Goal: Transaction & Acquisition: Book appointment/travel/reservation

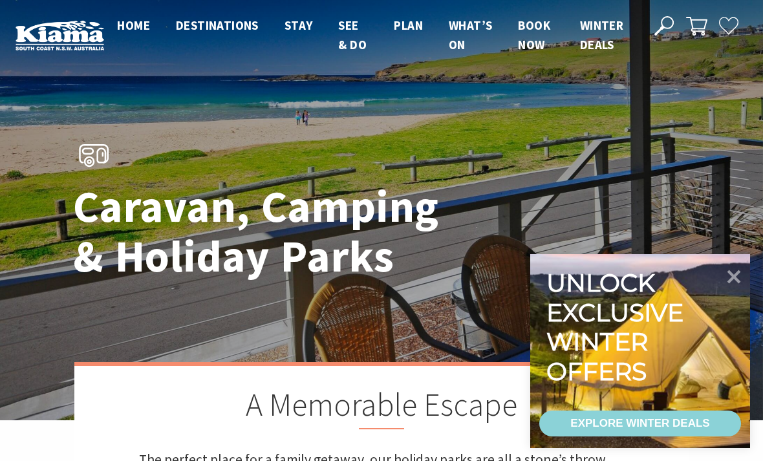
click at [688, 425] on div "EXPLORE WINTER DEALS" at bounding box center [640, 424] width 139 height 26
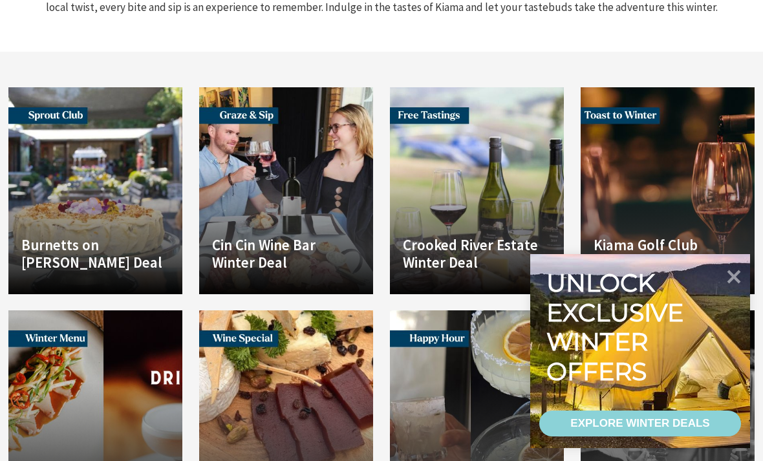
scroll to position [1563, 0]
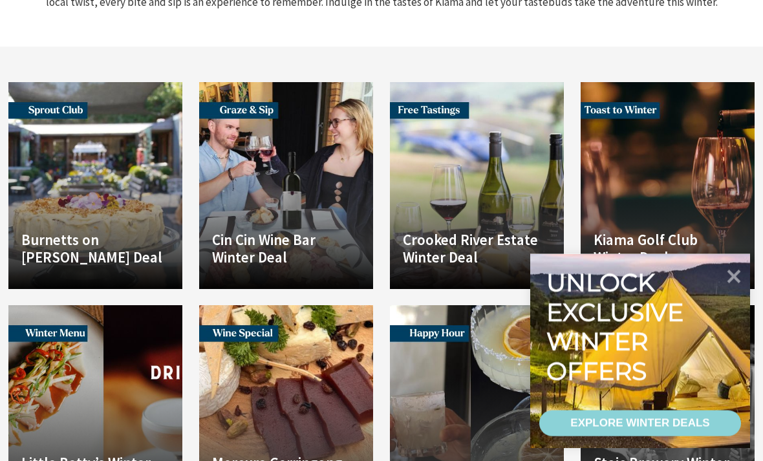
click at [696, 437] on div "EXPLORE WINTER DEALS" at bounding box center [640, 424] width 139 height 26
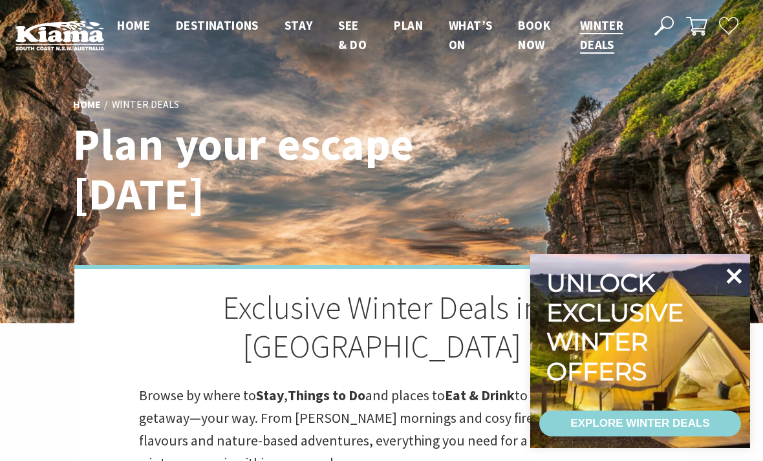
click at [737, 278] on icon at bounding box center [735, 276] width 16 height 16
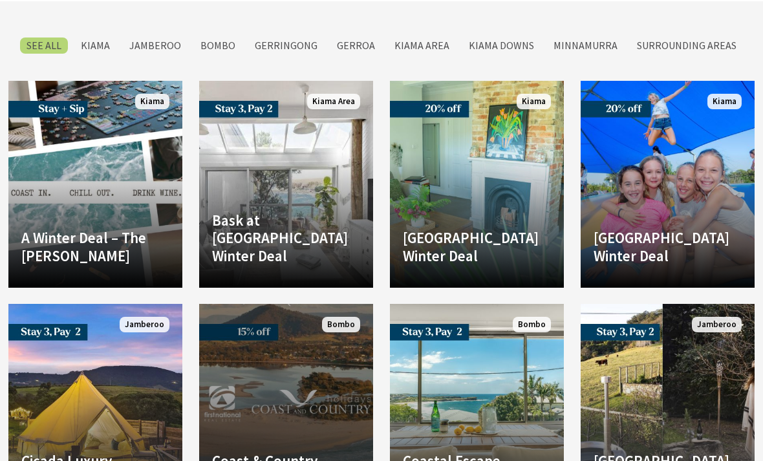
scroll to position [2408, 0]
click at [0, 0] on p "Winter Deal: 15% Off Your Stay Plan your perfect winter break along the stunnin…" at bounding box center [0, 0] width 0 height 0
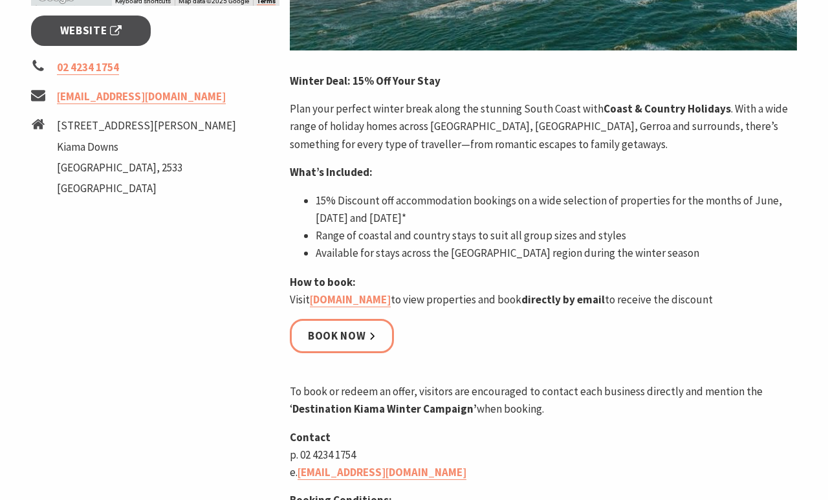
scroll to position [487, 0]
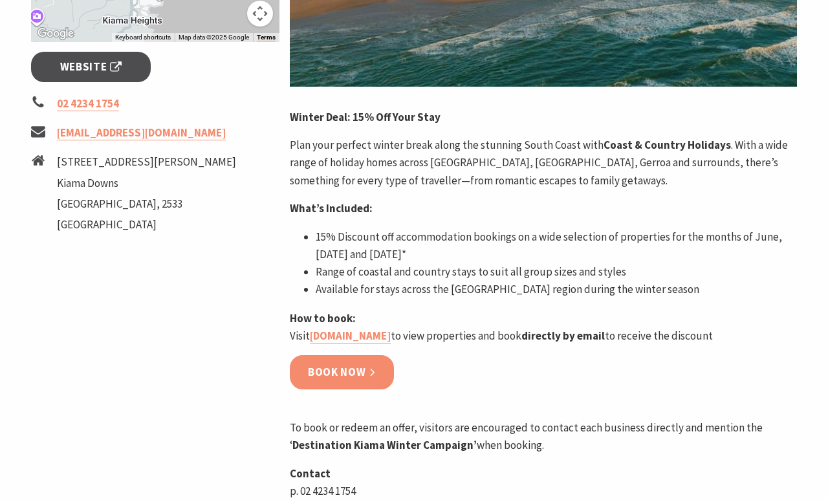
click at [343, 389] on link "Book now" at bounding box center [342, 372] width 104 height 34
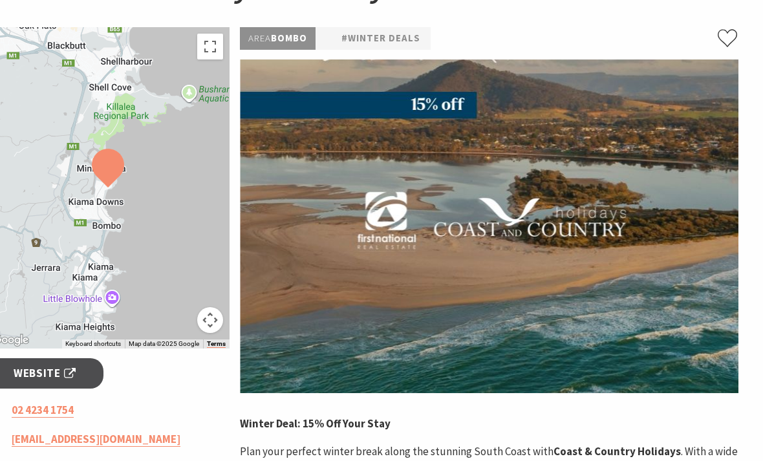
scroll to position [0, 19]
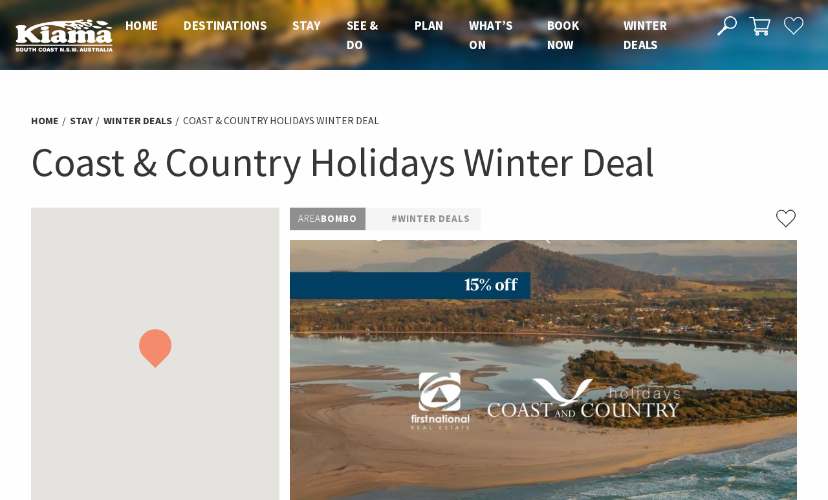
scroll to position [0, 19]
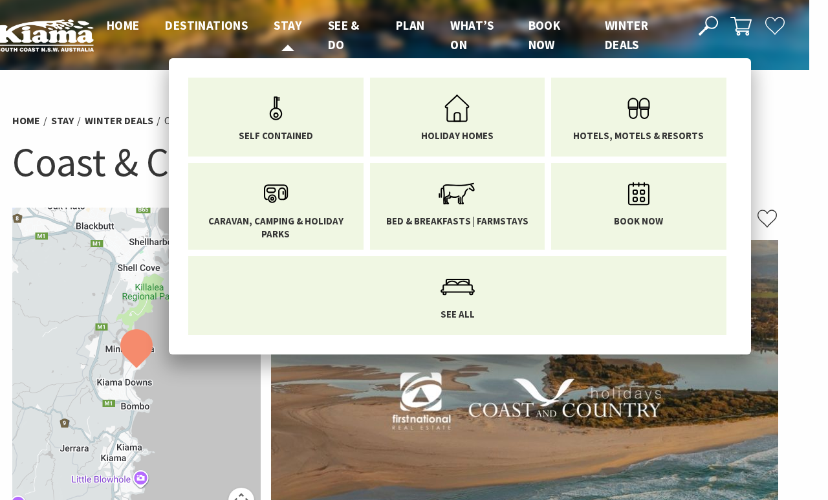
click at [282, 24] on span "Stay" at bounding box center [288, 25] width 28 height 16
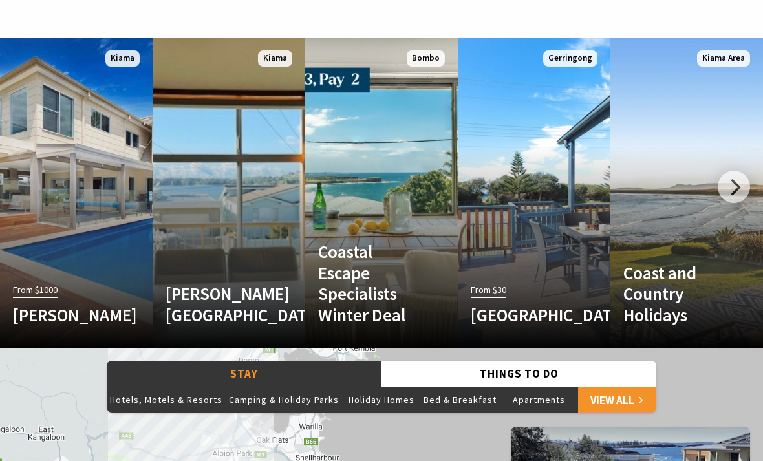
scroll to position [737, 0]
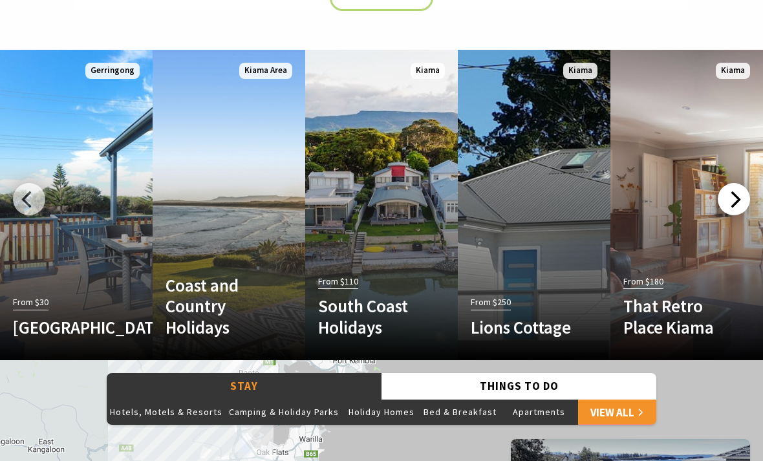
click at [733, 183] on div at bounding box center [734, 199] width 32 height 32
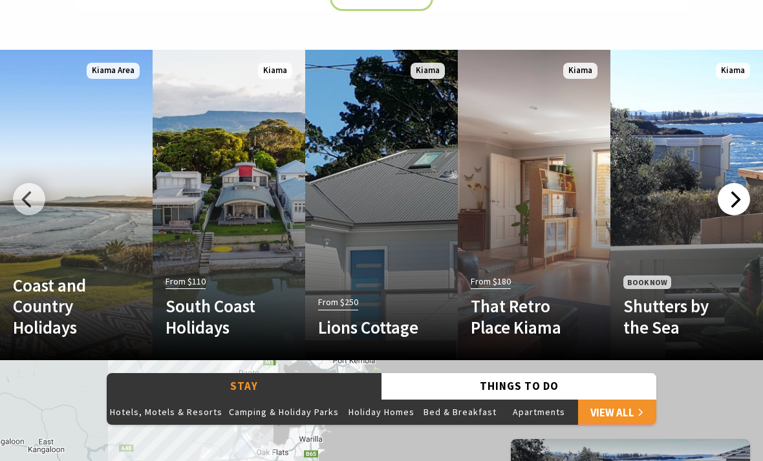
click at [736, 183] on div at bounding box center [734, 199] width 32 height 32
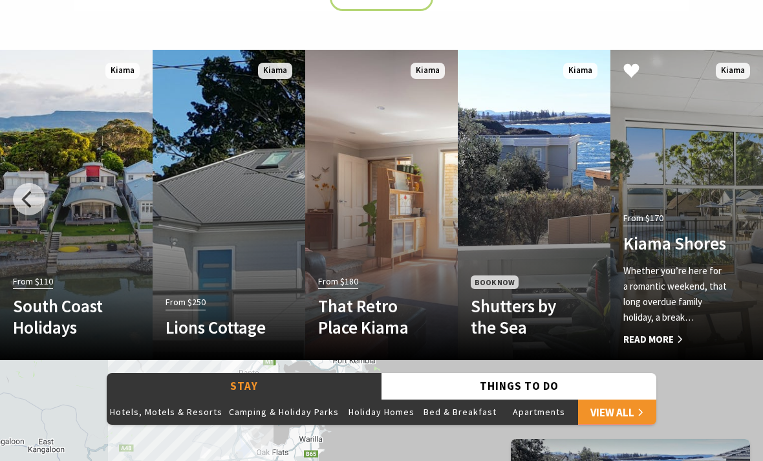
click at [729, 259] on div "From $170 Kiama Shores Whether you’re here for a romantic weekend, that long ov…" at bounding box center [676, 278] width 130 height 138
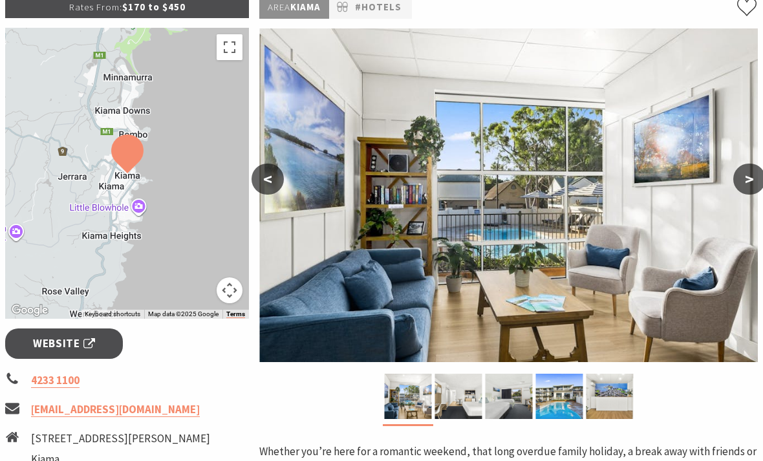
scroll to position [212, 0]
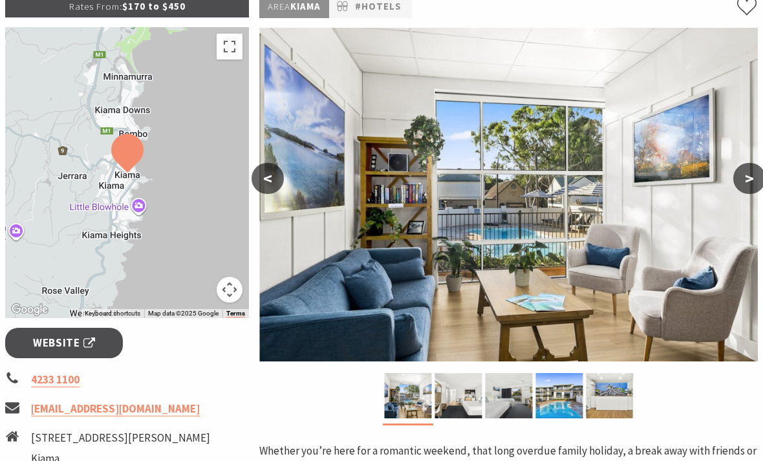
click at [746, 188] on button ">" at bounding box center [750, 178] width 32 height 31
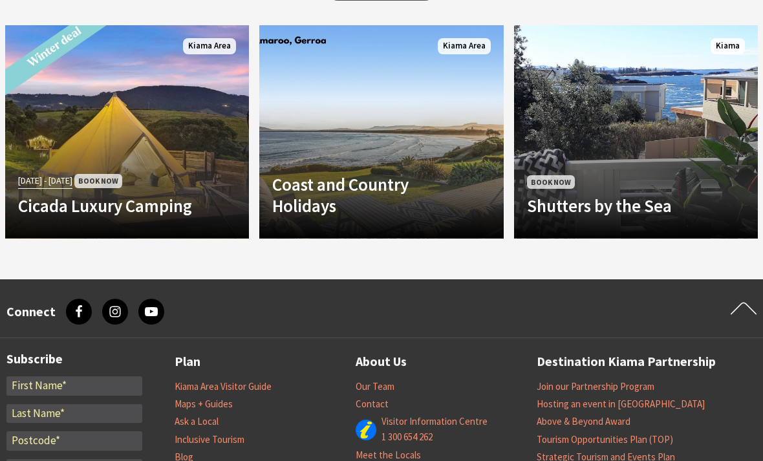
scroll to position [1181, 0]
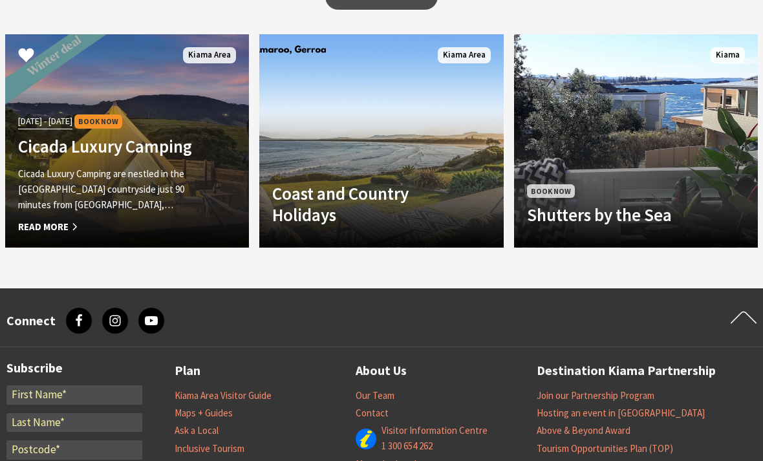
click at [65, 219] on span "Read More" at bounding box center [109, 227] width 182 height 16
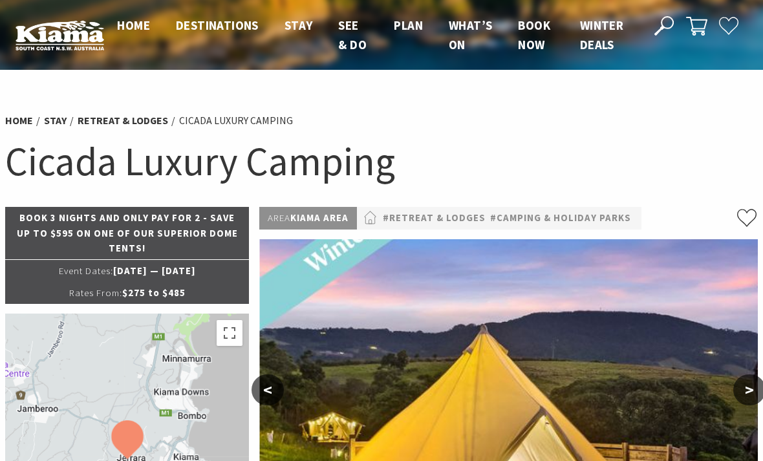
select select "3"
select select "2"
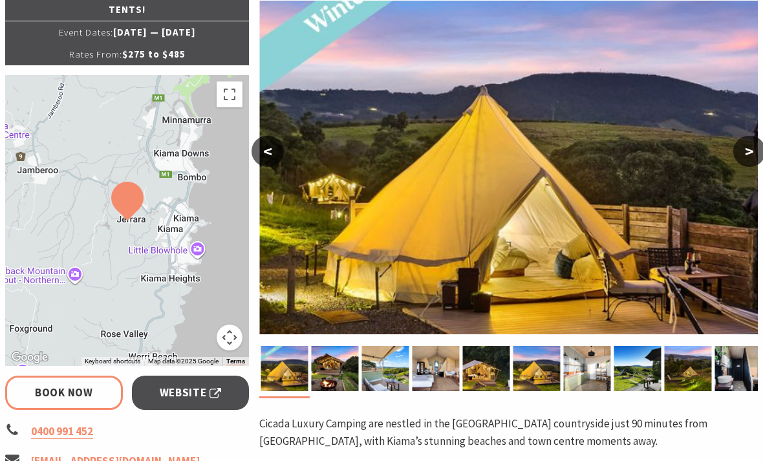
scroll to position [239, 0]
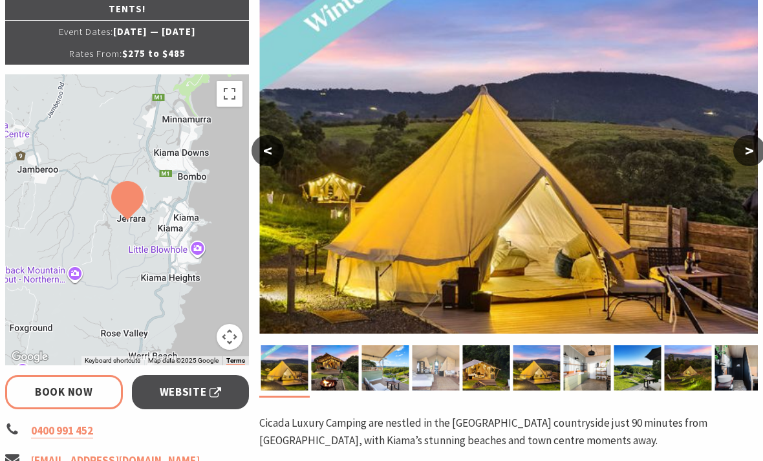
click at [453, 362] on img at bounding box center [436, 367] width 47 height 45
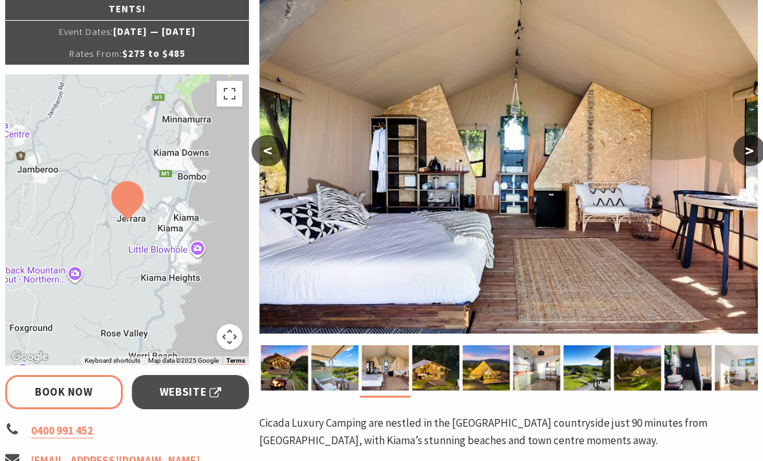
click at [745, 157] on button ">" at bounding box center [750, 150] width 32 height 31
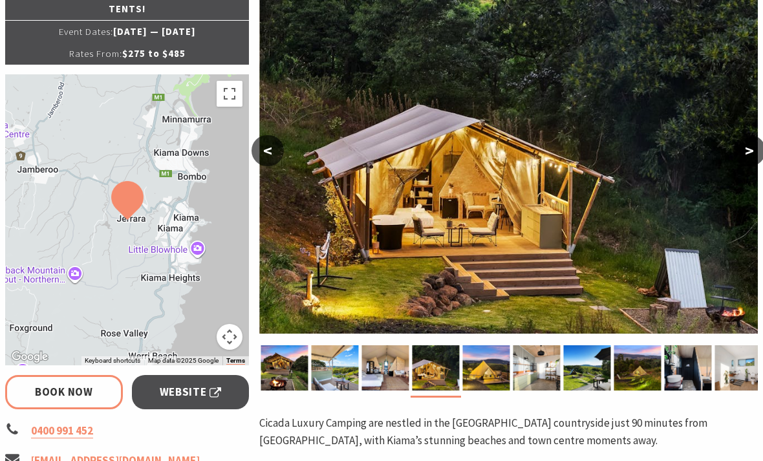
click at [741, 153] on button ">" at bounding box center [750, 150] width 32 height 31
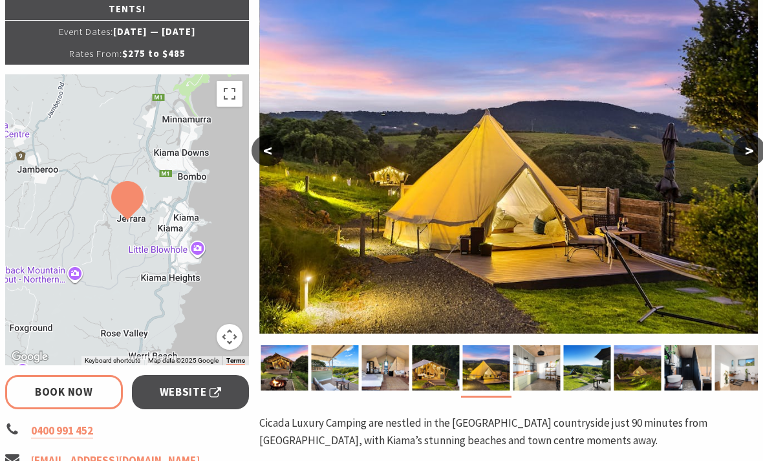
click at [739, 152] on button ">" at bounding box center [750, 150] width 32 height 31
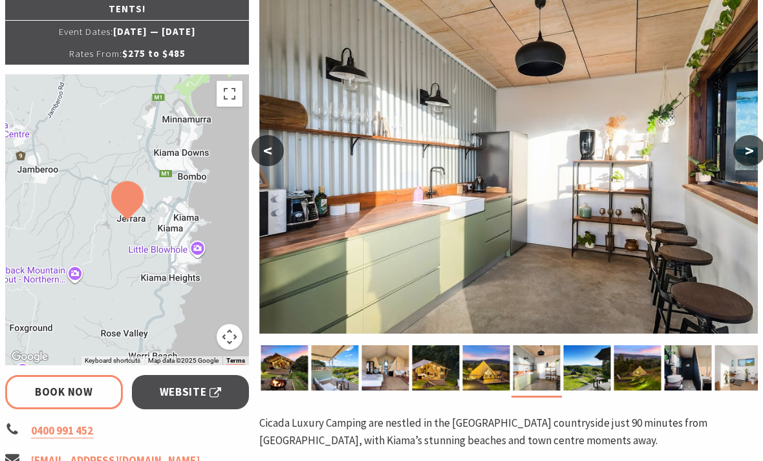
click at [743, 149] on button ">" at bounding box center [750, 150] width 32 height 31
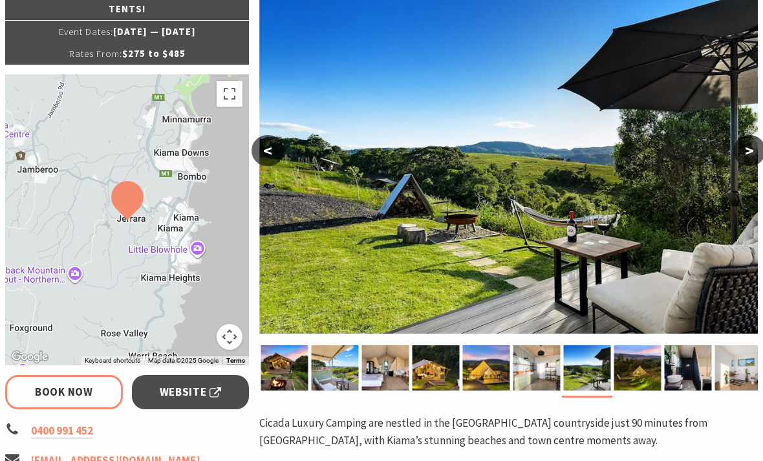
click at [737, 152] on button ">" at bounding box center [750, 150] width 32 height 31
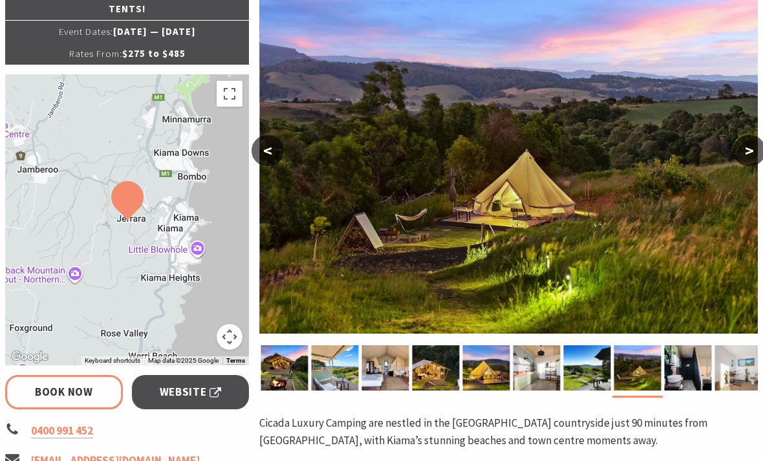
click at [734, 153] on button ">" at bounding box center [750, 150] width 32 height 31
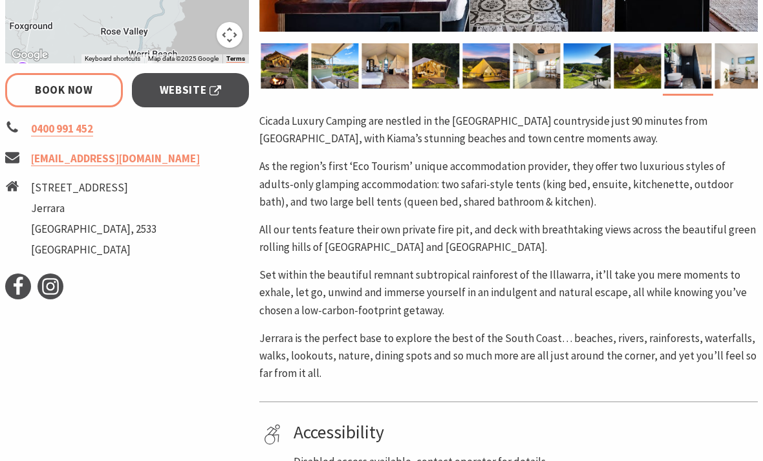
scroll to position [543, 0]
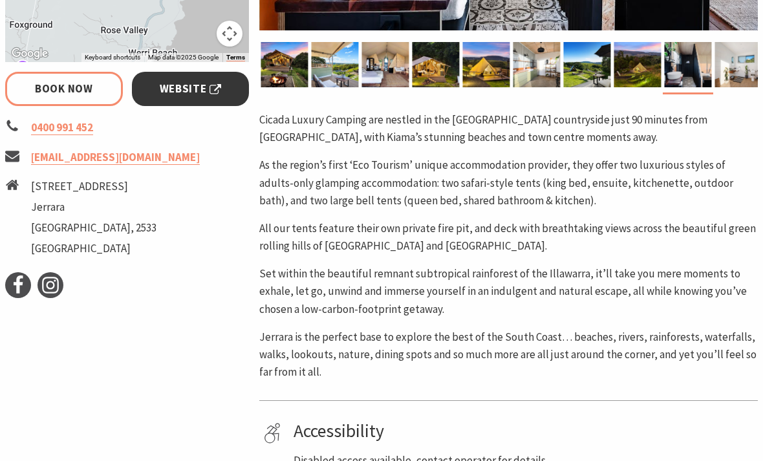
click at [212, 92] on span "Website" at bounding box center [191, 88] width 62 height 17
select select "3"
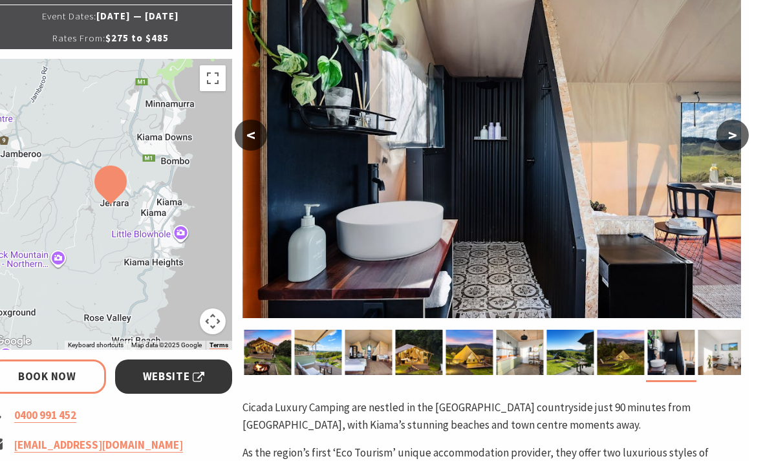
scroll to position [0, 3]
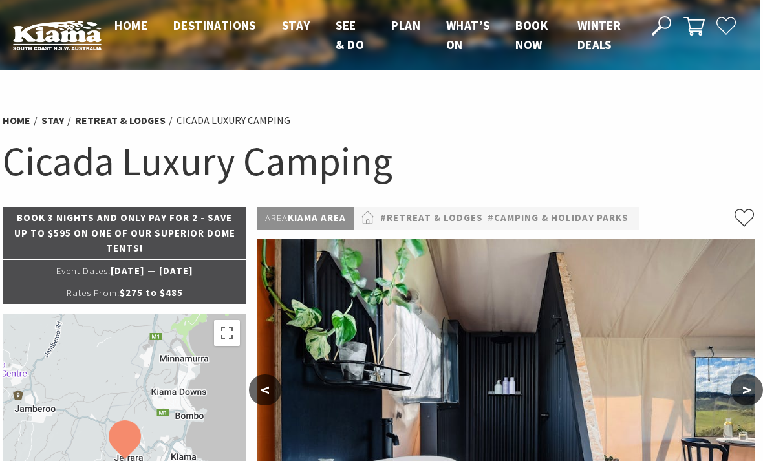
click at [21, 122] on link "Home" at bounding box center [17, 121] width 28 height 14
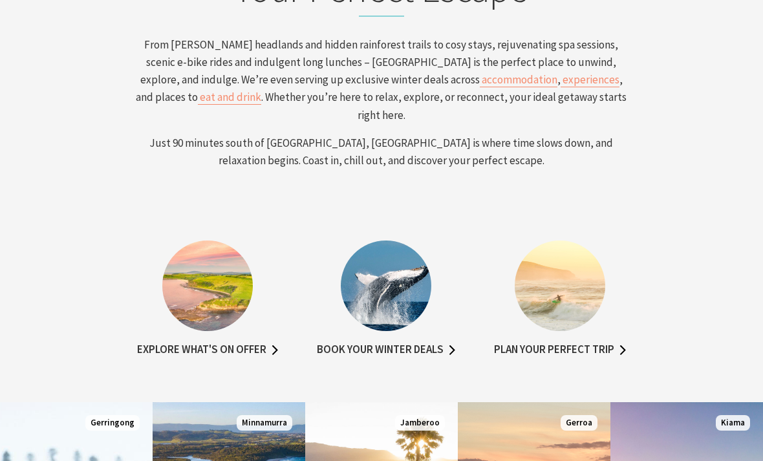
scroll to position [200, 754]
click at [398, 326] on li "Book your winter deals" at bounding box center [386, 300] width 164 height 119
click at [406, 283] on img at bounding box center [386, 286] width 91 height 91
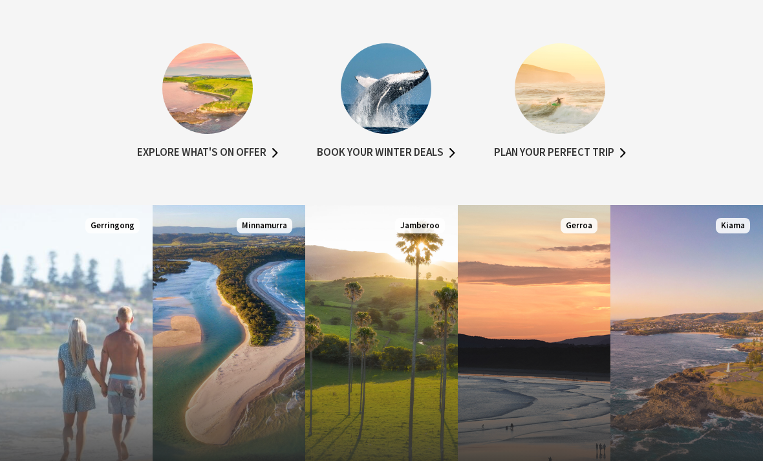
scroll to position [760, 0]
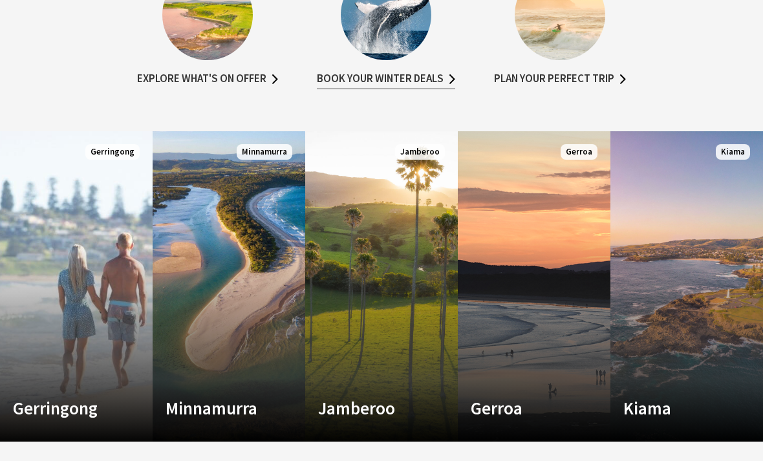
click at [400, 76] on link "Book your winter deals" at bounding box center [386, 79] width 138 height 19
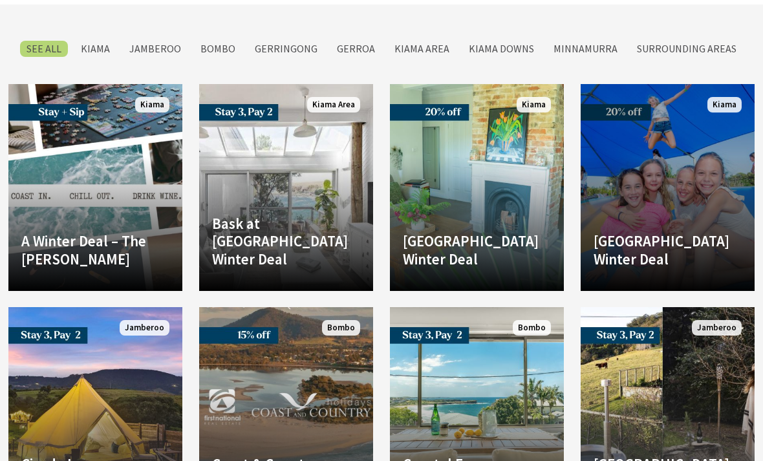
scroll to position [2404, 0]
click at [682, 232] on h4 "[GEOGRAPHIC_DATA] Winter Deal" at bounding box center [668, 250] width 148 height 36
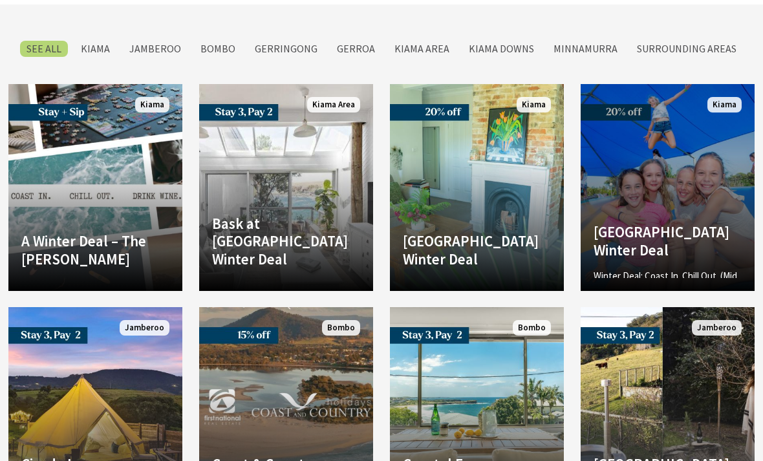
click at [686, 223] on h4 "[GEOGRAPHIC_DATA] Winter Deal" at bounding box center [668, 241] width 148 height 36
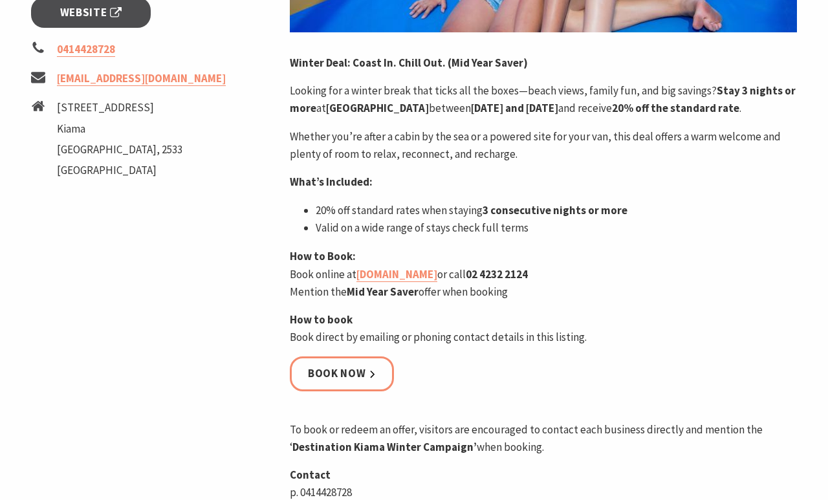
scroll to position [541, 0]
click at [354, 384] on link "Book now" at bounding box center [342, 373] width 104 height 34
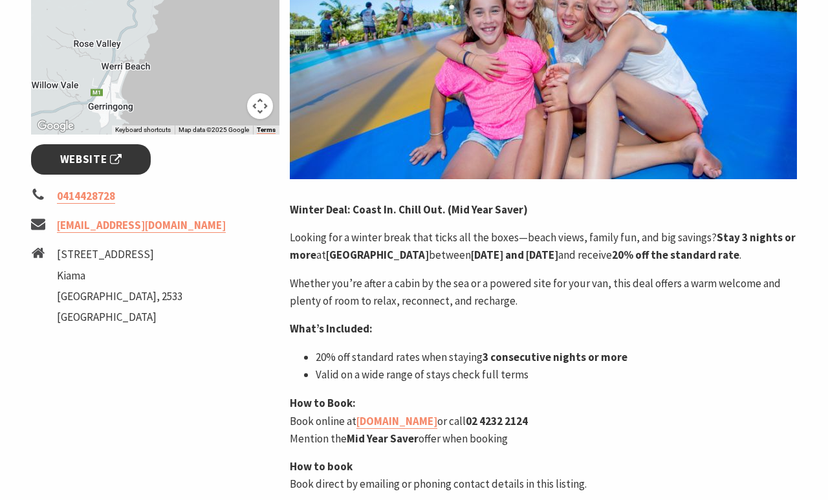
click at [111, 157] on span "Website" at bounding box center [91, 159] width 62 height 17
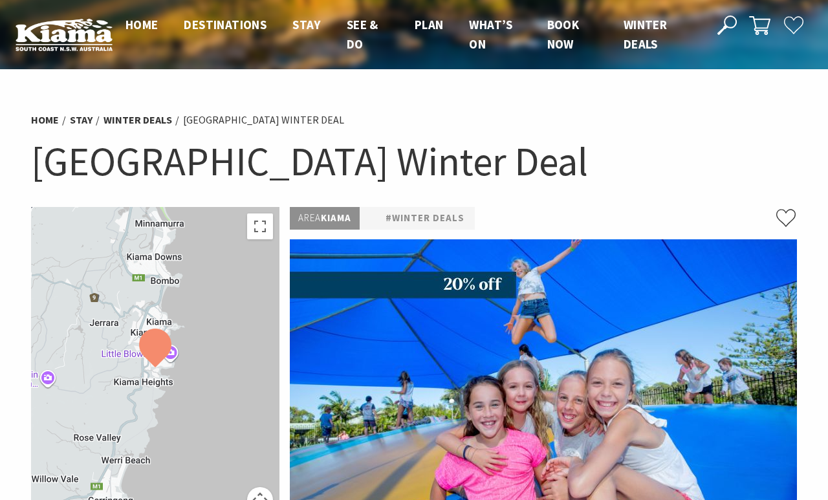
scroll to position [0, 0]
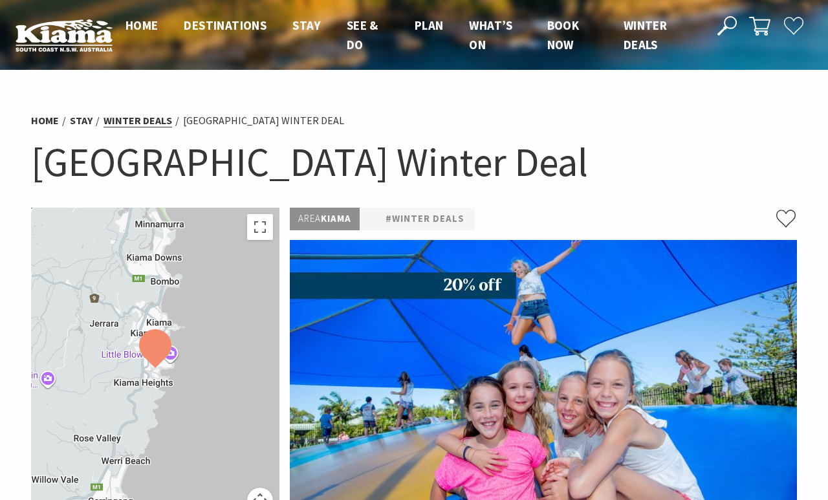
click at [147, 114] on link "Winter Deals" at bounding box center [137, 121] width 69 height 14
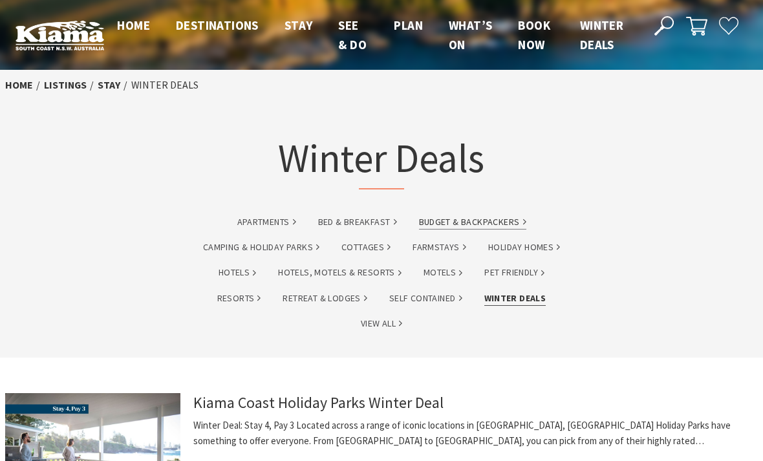
click at [505, 223] on link "Budget & backpackers" at bounding box center [472, 222] width 107 height 15
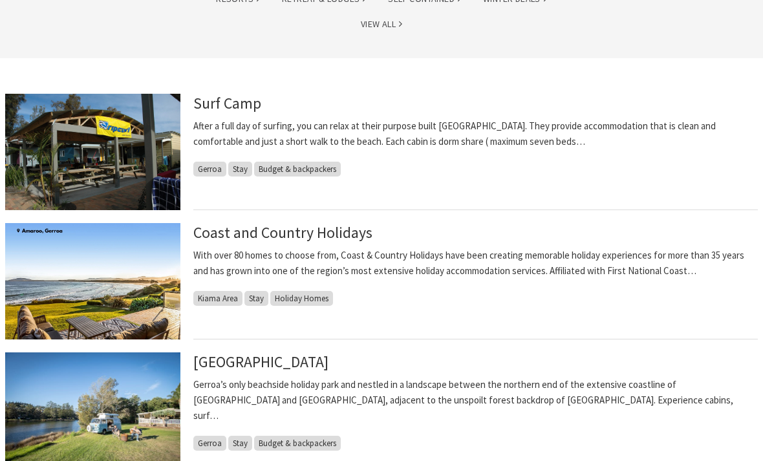
scroll to position [299, 0]
click at [230, 104] on link "Surf Camp" at bounding box center [227, 103] width 68 height 19
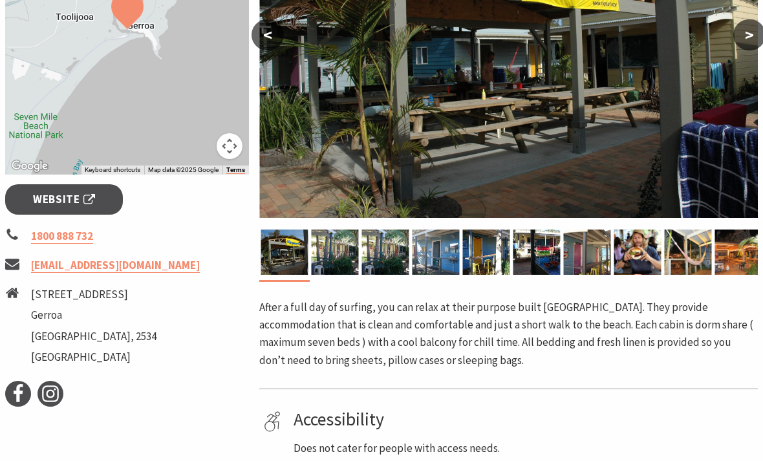
scroll to position [355, 0]
click at [82, 195] on span "Website" at bounding box center [64, 199] width 62 height 17
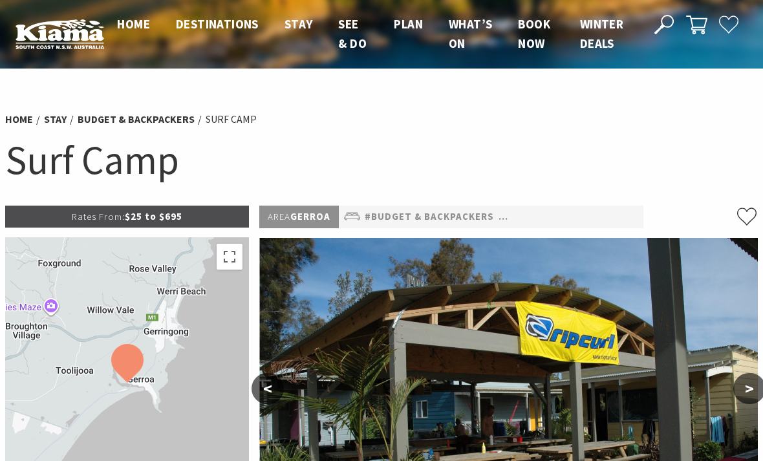
scroll to position [0, 0]
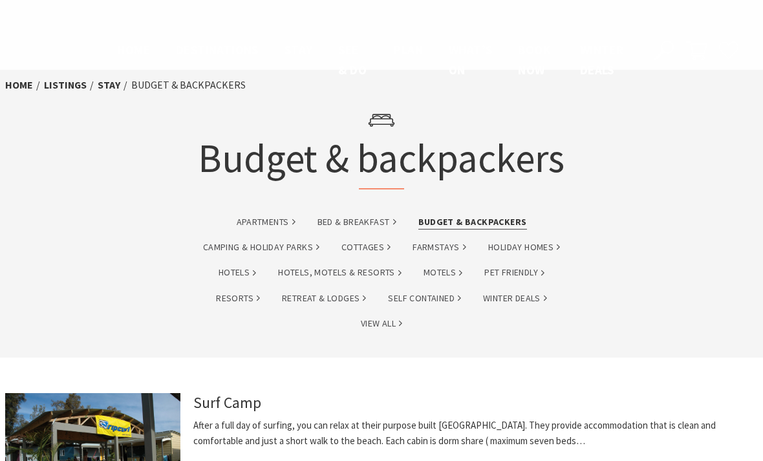
scroll to position [341, 0]
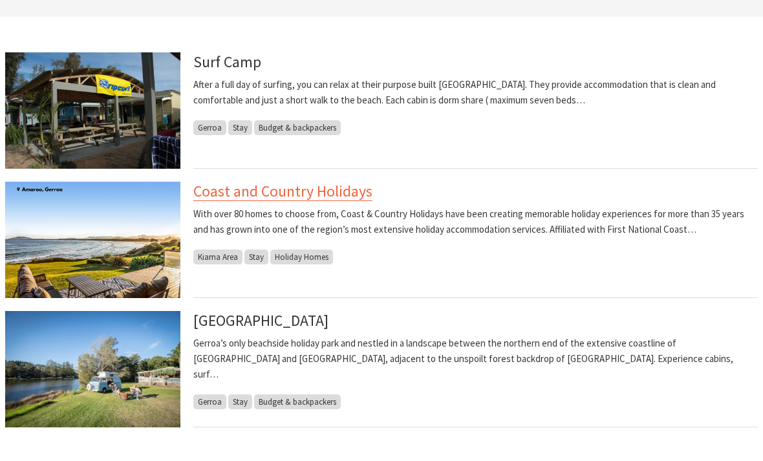
click at [329, 190] on link "Coast and Country Holidays" at bounding box center [282, 191] width 179 height 19
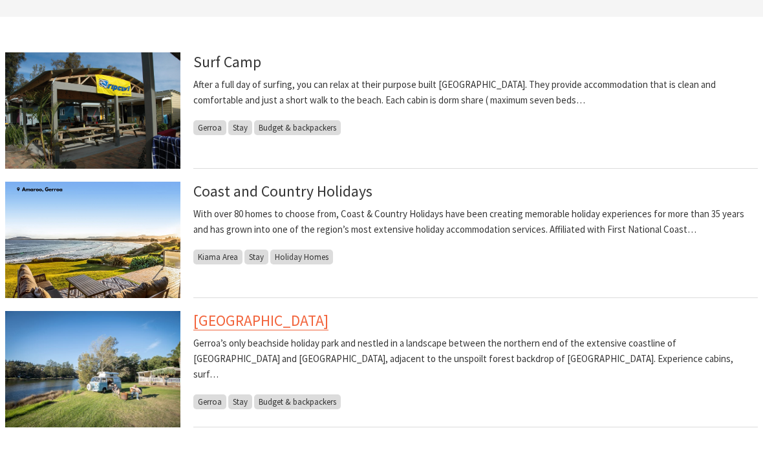
click at [318, 327] on link "Seven Mile Beach Holiday Park" at bounding box center [260, 320] width 135 height 19
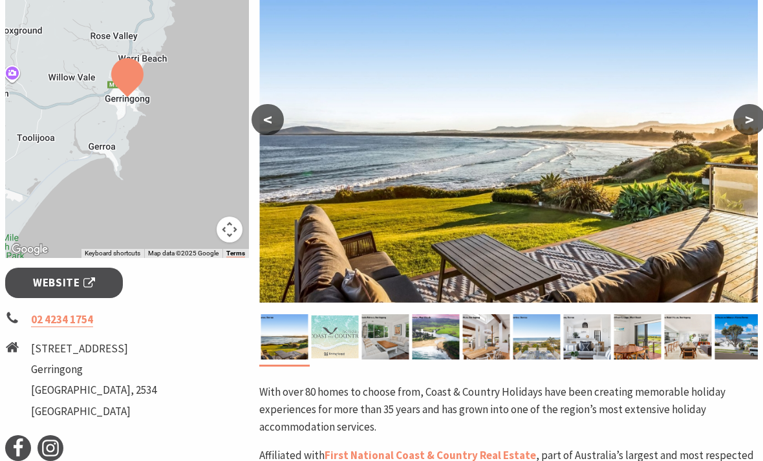
scroll to position [268, 0]
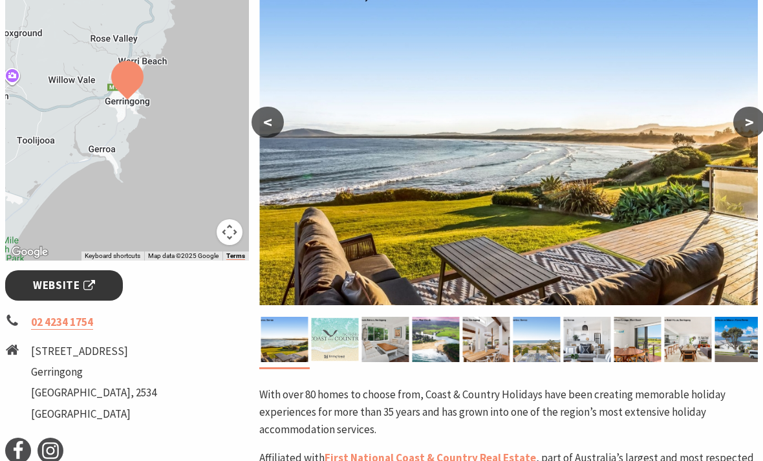
click at [72, 281] on span "Website" at bounding box center [64, 285] width 62 height 17
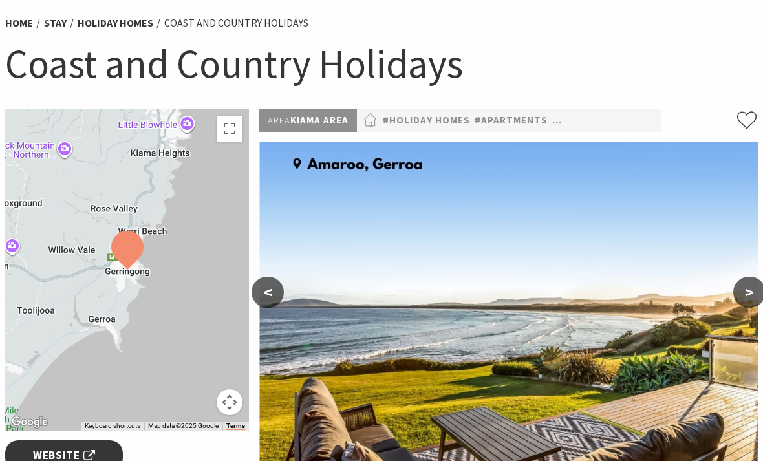
scroll to position [0, 0]
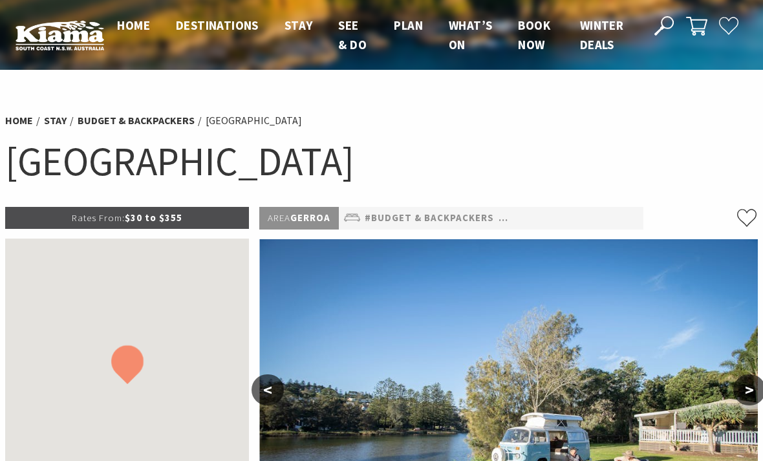
select select "3"
select select "2"
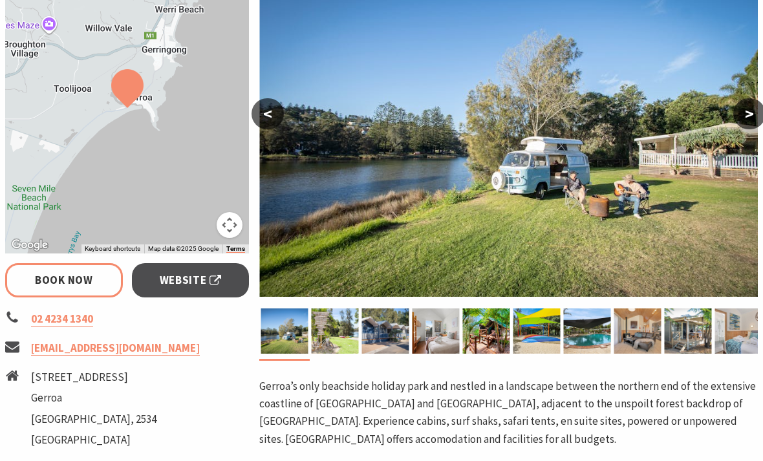
scroll to position [277, 0]
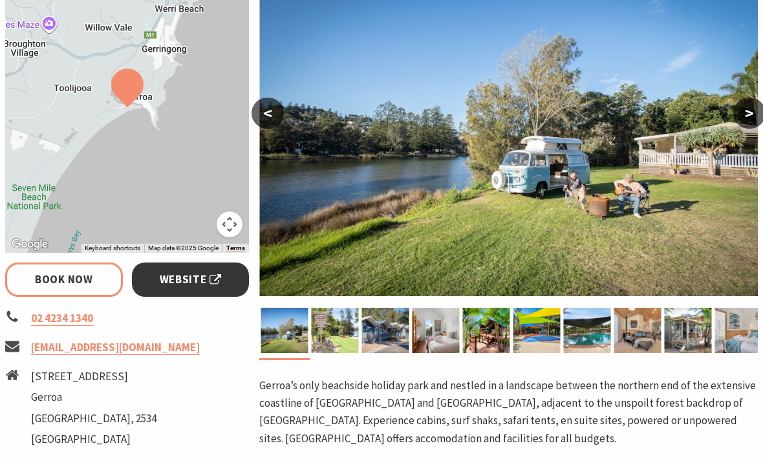
click at [175, 279] on span "Website" at bounding box center [191, 279] width 62 height 17
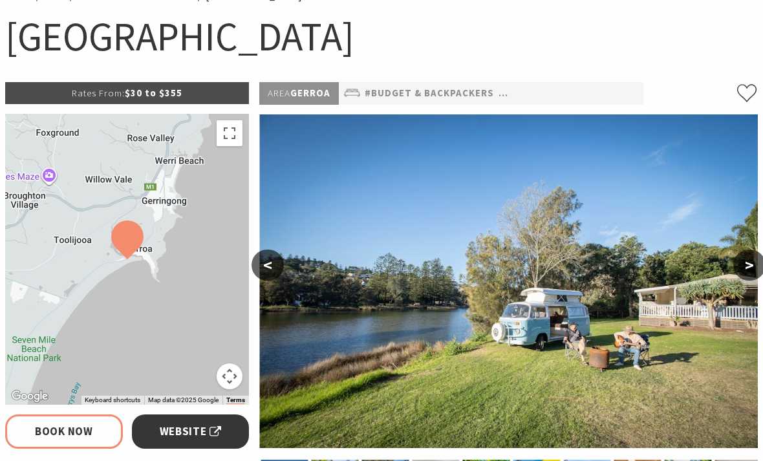
scroll to position [125, 0]
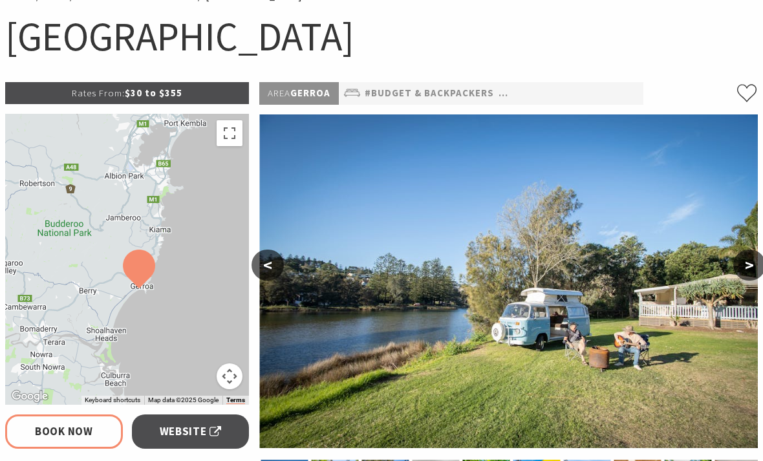
click at [748, 263] on button ">" at bounding box center [750, 265] width 32 height 31
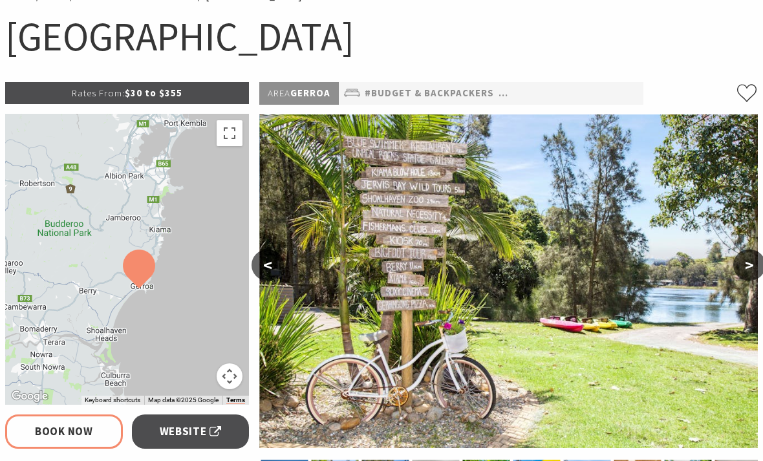
click at [743, 264] on button ">" at bounding box center [750, 265] width 32 height 31
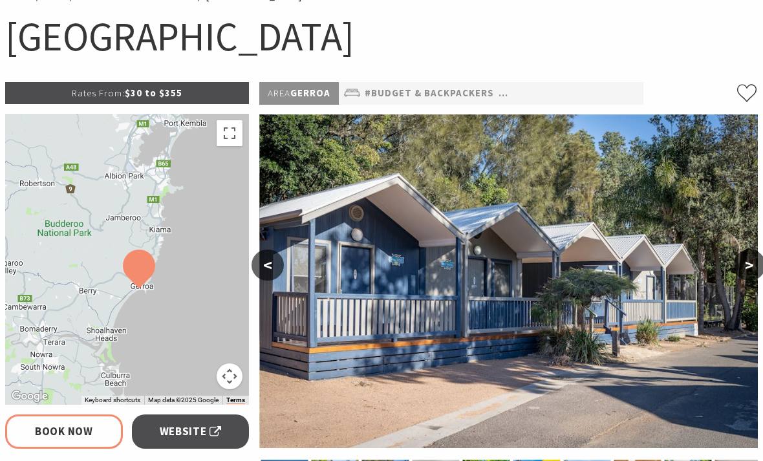
click at [274, 265] on button "<" at bounding box center [268, 265] width 32 height 31
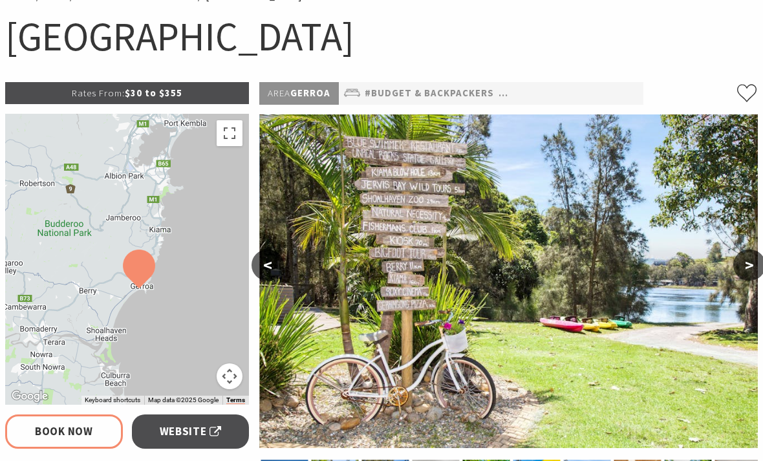
click at [749, 270] on button ">" at bounding box center [750, 265] width 32 height 31
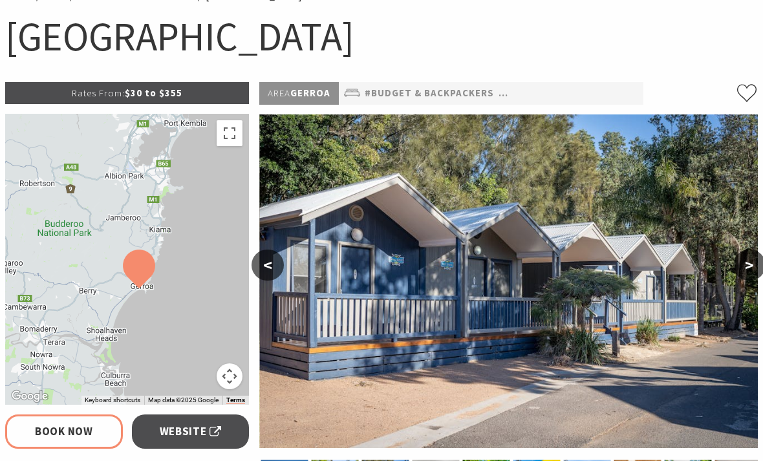
click at [746, 270] on button ">" at bounding box center [750, 265] width 32 height 31
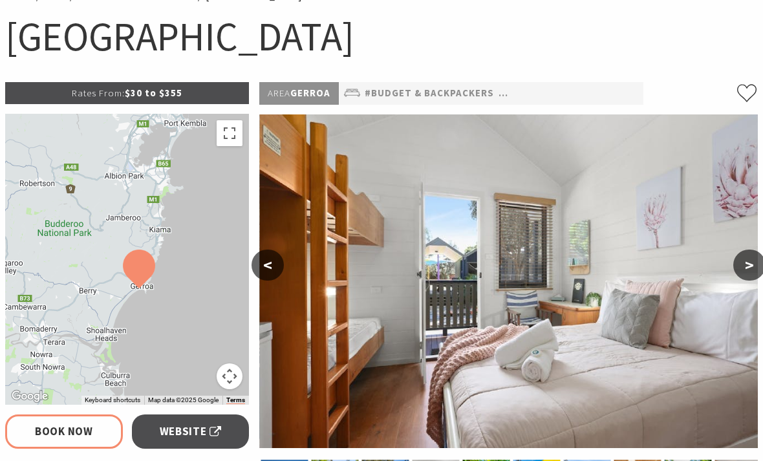
click at [743, 273] on button ">" at bounding box center [750, 265] width 32 height 31
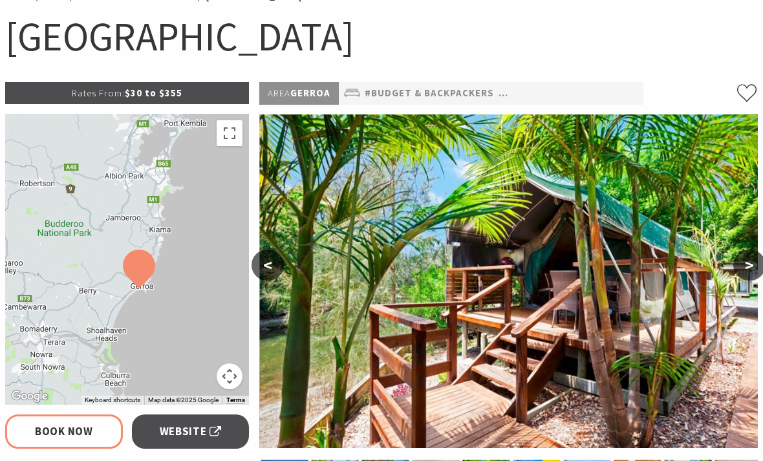
click at [745, 265] on button ">" at bounding box center [750, 265] width 32 height 31
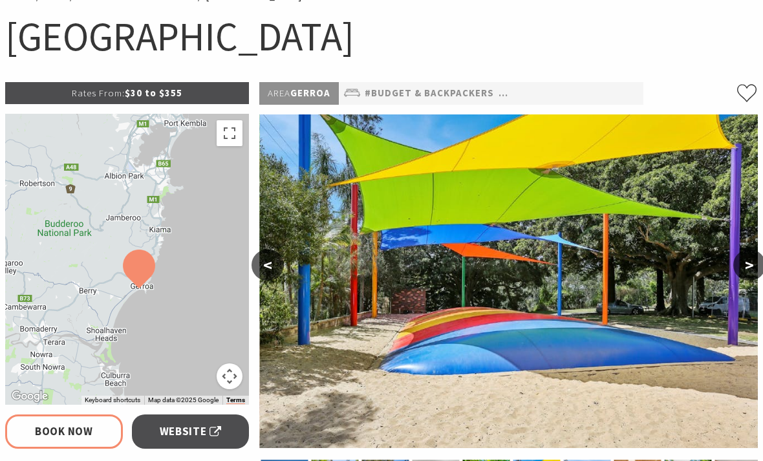
click at [748, 267] on button ">" at bounding box center [750, 265] width 32 height 31
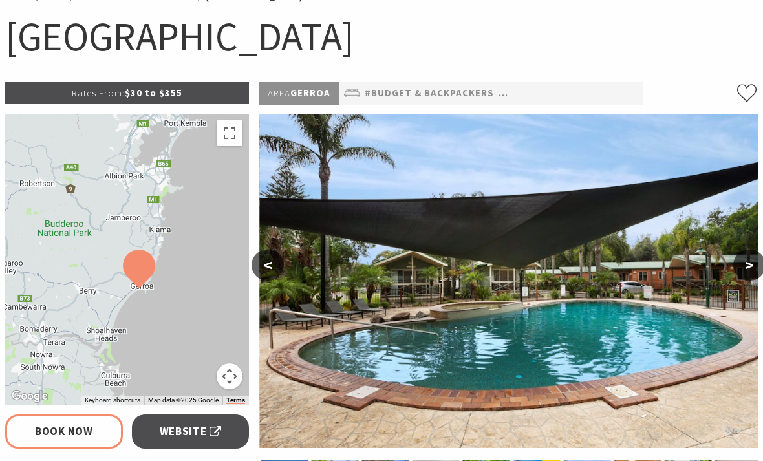
click at [742, 268] on button ">" at bounding box center [750, 265] width 32 height 31
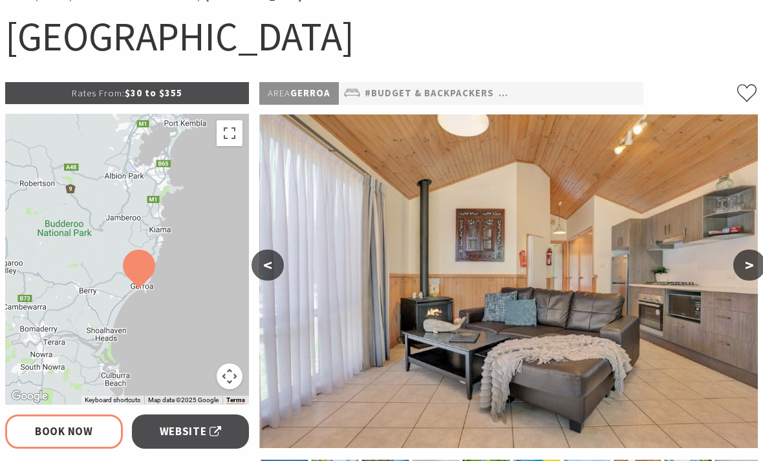
click at [750, 268] on button ">" at bounding box center [750, 265] width 32 height 31
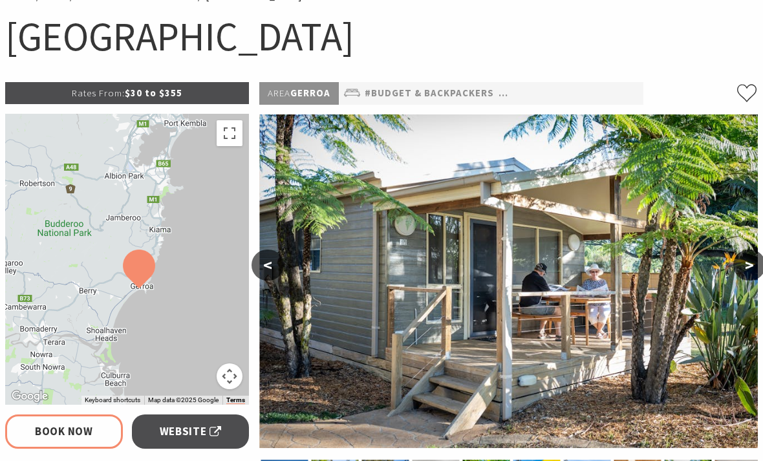
click at [745, 266] on button ">" at bounding box center [750, 265] width 32 height 31
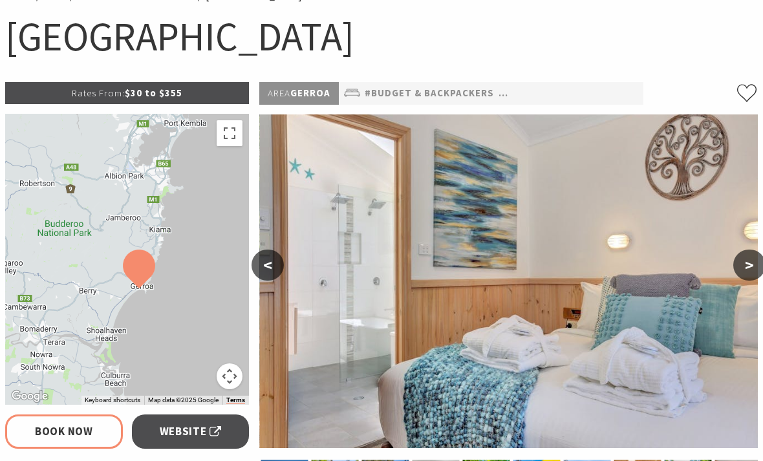
click at [750, 268] on button ">" at bounding box center [750, 265] width 32 height 31
click at [734, 270] on img at bounding box center [508, 281] width 499 height 334
click at [749, 272] on button ">" at bounding box center [750, 265] width 32 height 31
click at [744, 270] on button ">" at bounding box center [750, 265] width 32 height 31
click at [751, 268] on button ">" at bounding box center [750, 265] width 32 height 31
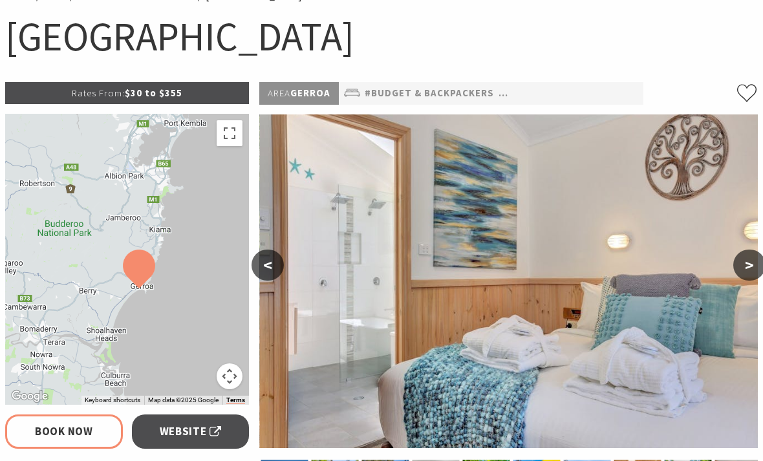
click at [742, 270] on button ">" at bounding box center [750, 265] width 32 height 31
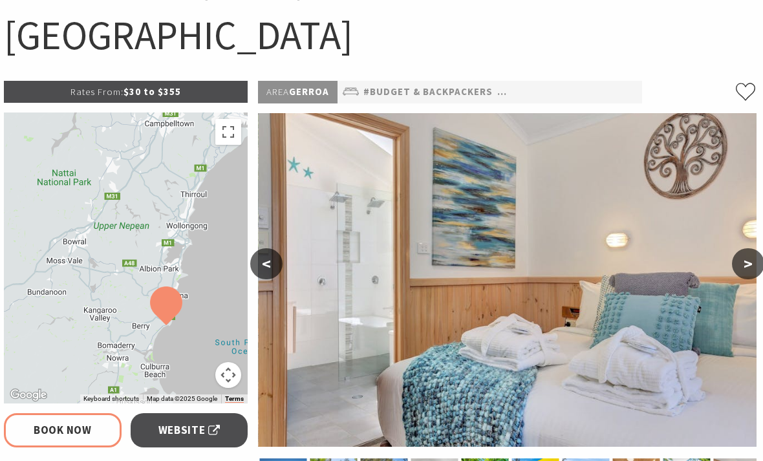
scroll to position [126, 2]
select select "3"
